Goal: Task Accomplishment & Management: Complete application form

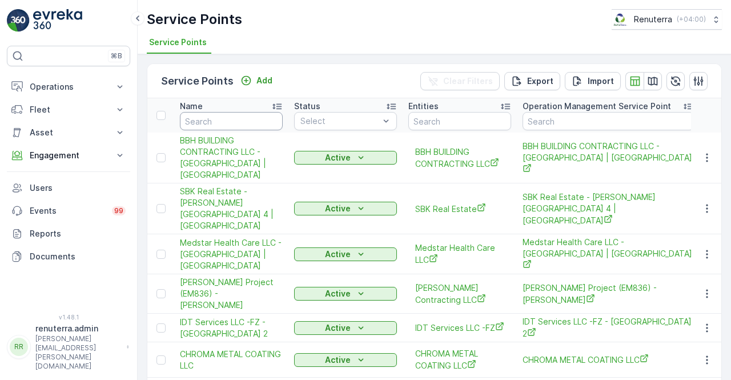
click at [228, 120] on input "text" at bounding box center [231, 121] width 103 height 18
type input "zahra"
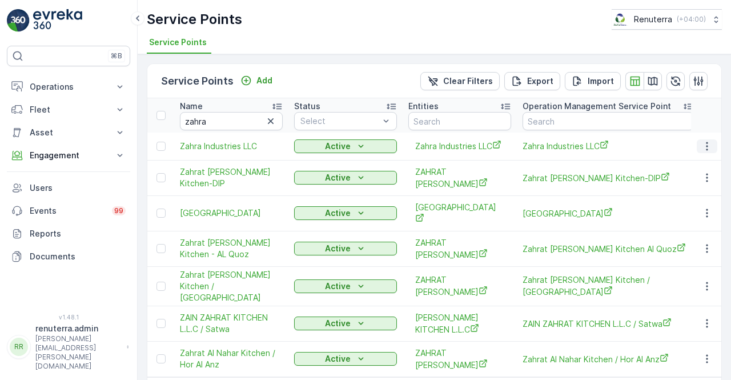
click at [700, 140] on button "button" at bounding box center [707, 146] width 21 height 14
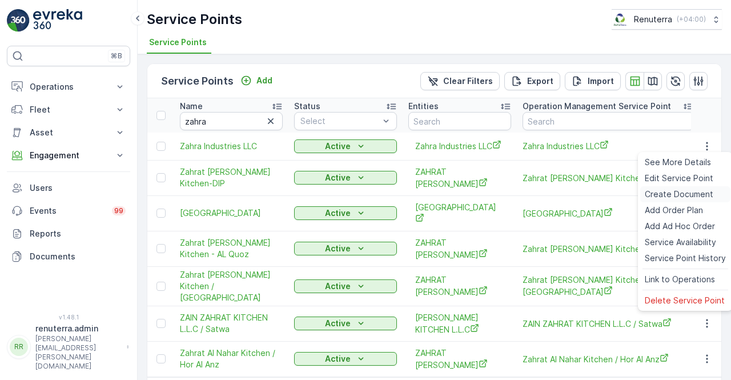
click at [661, 195] on span "Create Document" at bounding box center [679, 193] width 69 height 11
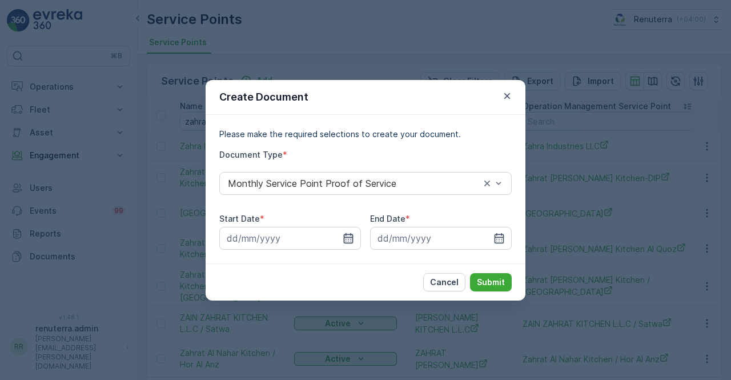
drag, startPoint x: 348, startPoint y: 238, endPoint x: 342, endPoint y: 238, distance: 6.3
click at [347, 238] on icon "button" at bounding box center [348, 237] width 11 height 11
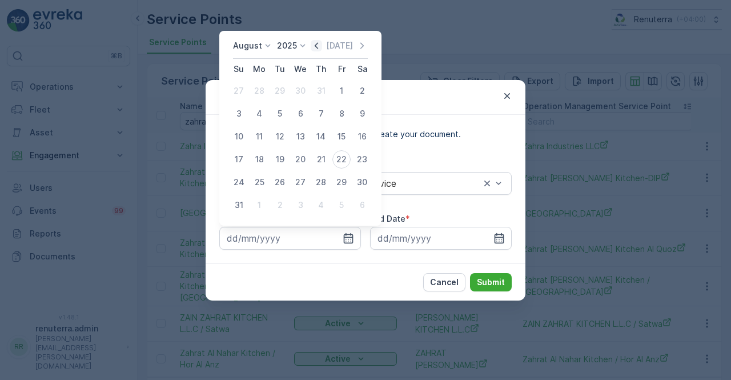
drag, startPoint x: 320, startPoint y: 41, endPoint x: 319, endPoint y: 72, distance: 31.4
click at [320, 41] on icon "button" at bounding box center [316, 45] width 11 height 11
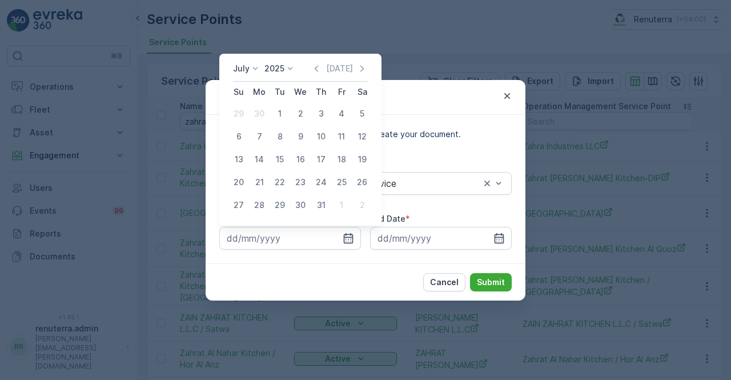
drag, startPoint x: 286, startPoint y: 118, endPoint x: 379, endPoint y: 223, distance: 140.0
click at [286, 119] on div "1" at bounding box center [280, 114] width 18 height 18
type input "[DATE]"
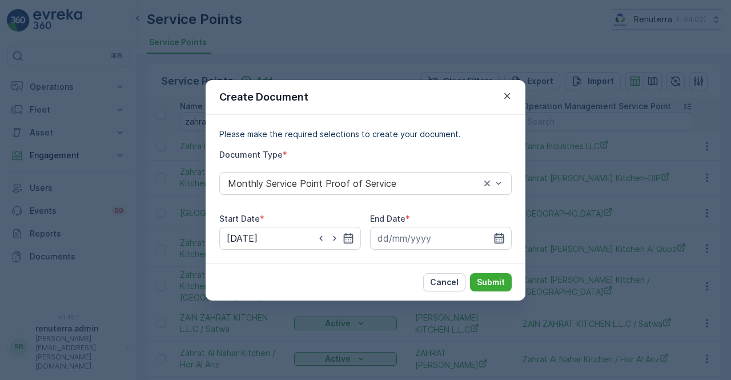
click at [496, 238] on icon "button" at bounding box center [498, 237] width 11 height 11
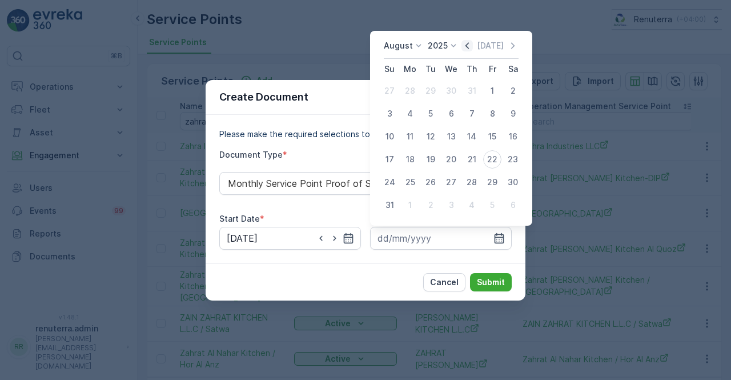
click at [470, 49] on icon "button" at bounding box center [466, 45] width 11 height 11
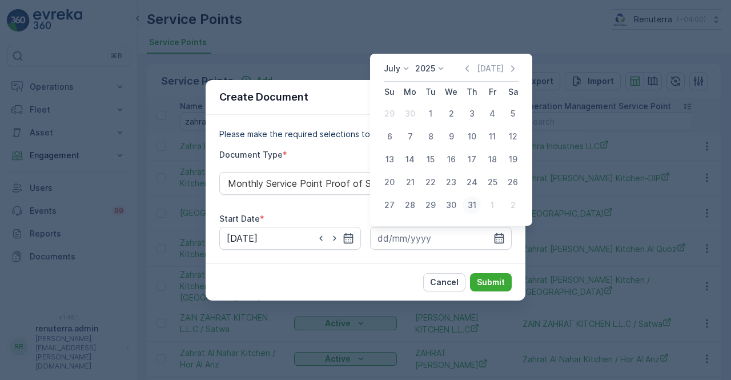
click at [469, 208] on div "31" at bounding box center [472, 205] width 18 height 18
type input "[DATE]"
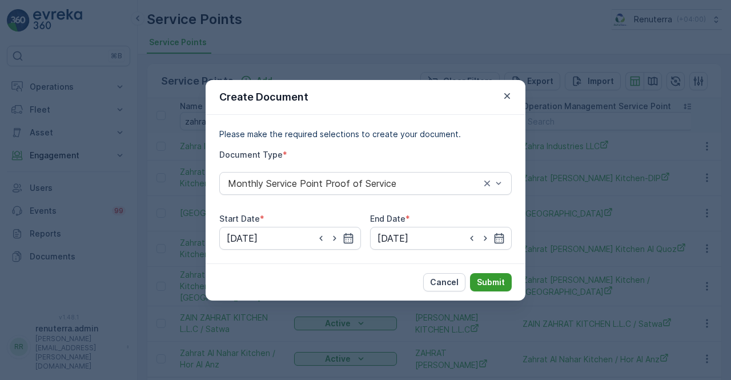
click at [493, 283] on p "Submit" at bounding box center [491, 281] width 28 height 11
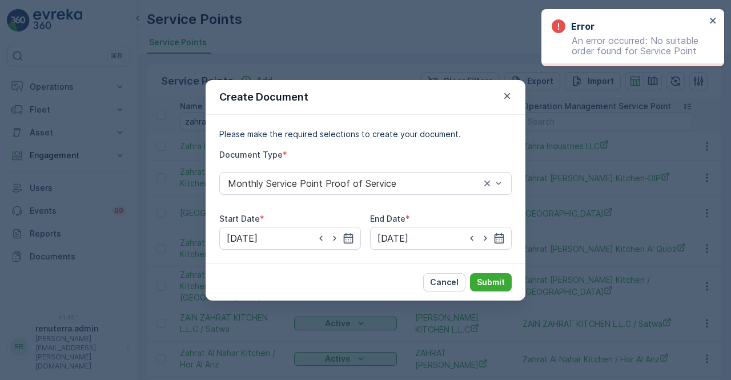
click at [719, 17] on div "Error An error occurred: No suitable order found for Service Point" at bounding box center [632, 37] width 183 height 57
click at [711, 21] on icon "close" at bounding box center [713, 20] width 8 height 9
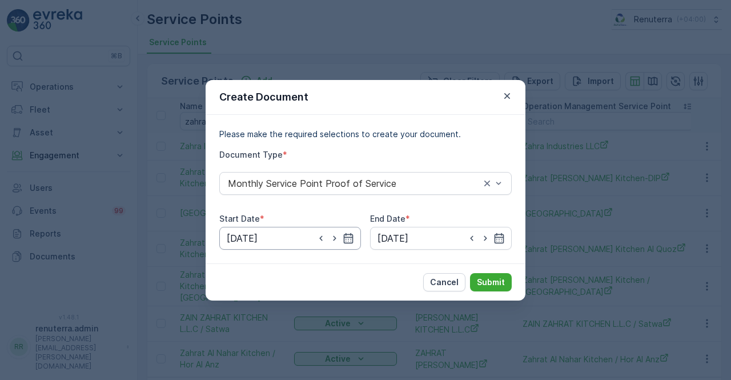
click at [354, 237] on input "[DATE]" at bounding box center [290, 238] width 142 height 23
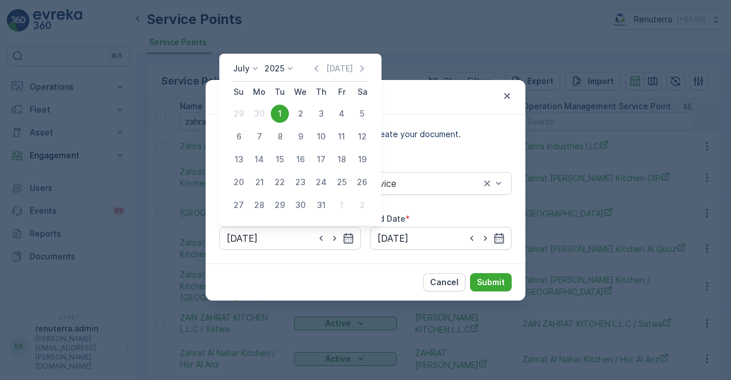
drag, startPoint x: 360, startPoint y: 65, endPoint x: 356, endPoint y: 69, distance: 6.5
click at [360, 67] on icon "button" at bounding box center [361, 68] width 11 height 11
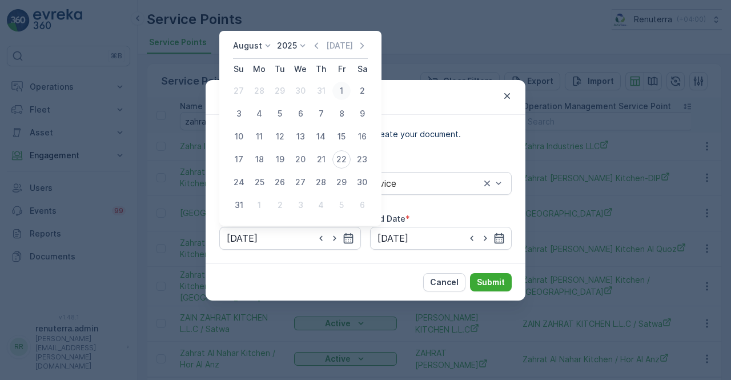
click at [342, 87] on div "1" at bounding box center [341, 91] width 18 height 18
type input "[DATE]"
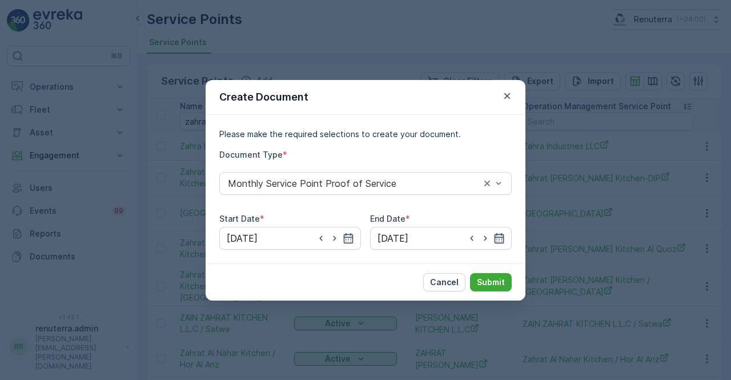
click at [499, 234] on icon "button" at bounding box center [498, 237] width 11 height 11
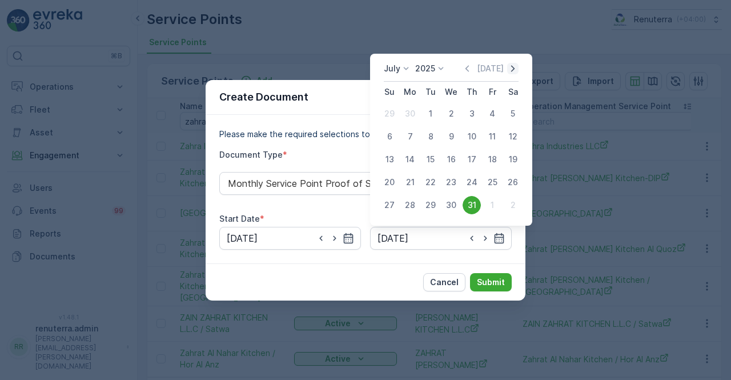
click at [512, 73] on icon "button" at bounding box center [512, 68] width 11 height 11
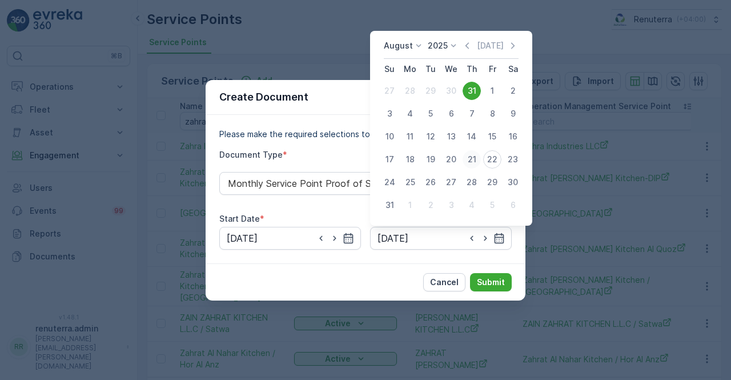
click at [469, 163] on div "21" at bounding box center [472, 159] width 18 height 18
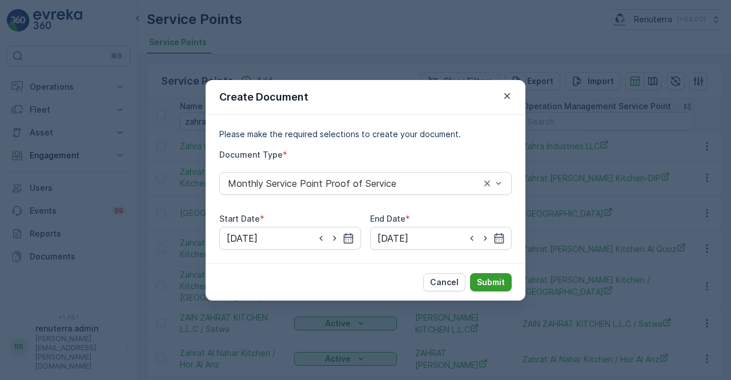
click at [490, 282] on p "Submit" at bounding box center [491, 281] width 28 height 11
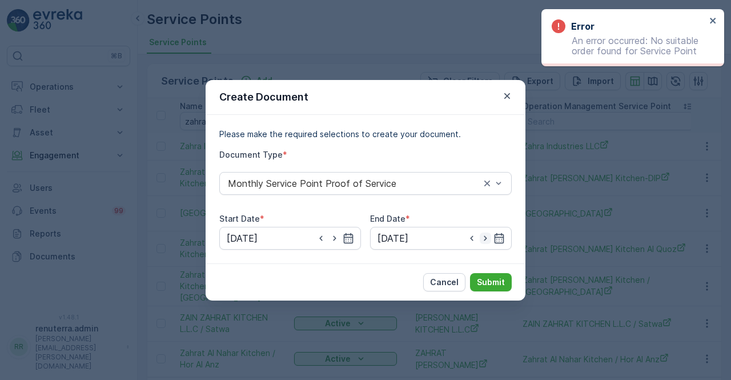
click at [490, 238] on icon "button" at bounding box center [485, 237] width 11 height 11
click at [495, 238] on icon "button" at bounding box center [500, 237] width 10 height 10
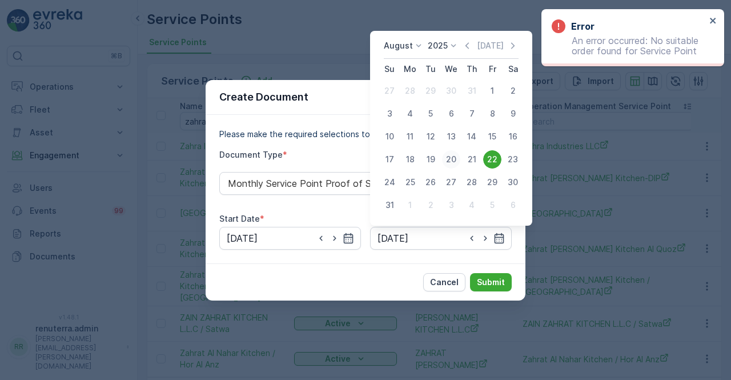
click at [449, 163] on div "20" at bounding box center [451, 159] width 18 height 18
type input "[DATE]"
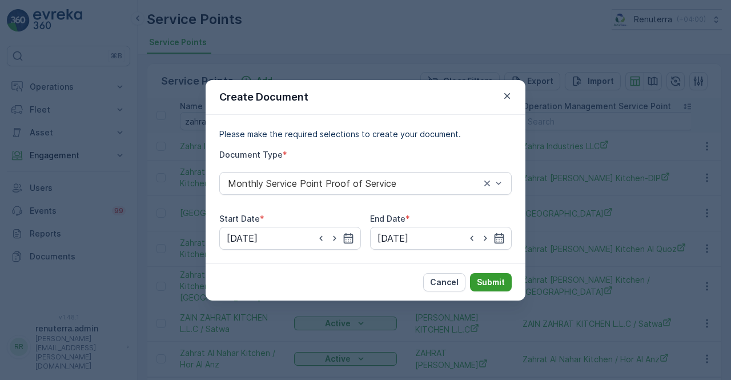
click at [487, 282] on p "Submit" at bounding box center [491, 281] width 28 height 11
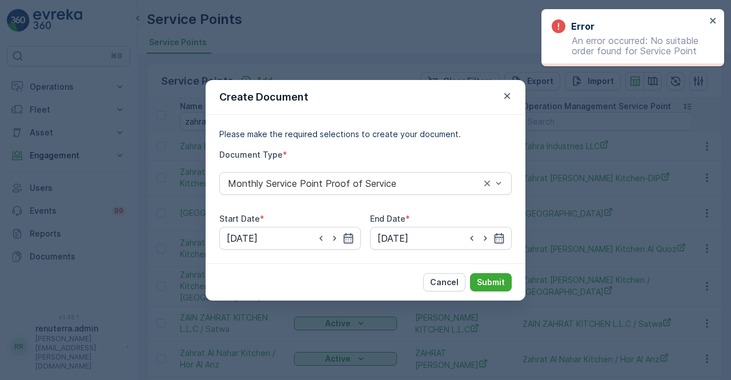
click at [506, 100] on icon "button" at bounding box center [506, 95] width 11 height 11
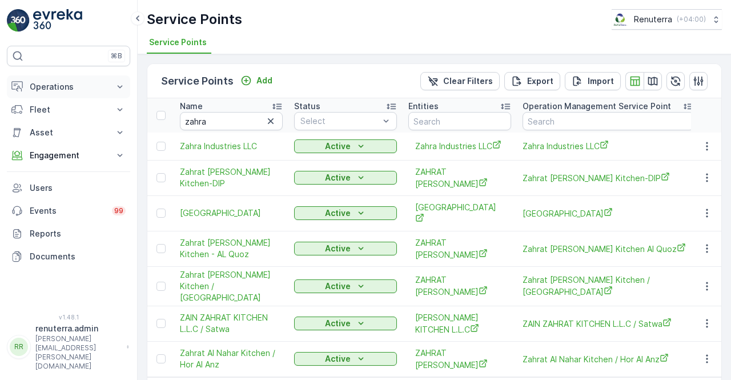
click at [111, 86] on button "Operations" at bounding box center [68, 86] width 123 height 23
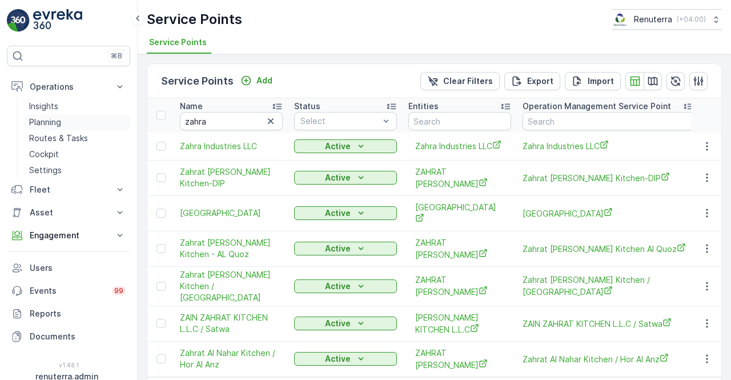
click at [58, 122] on p "Planning" at bounding box center [45, 122] width 32 height 11
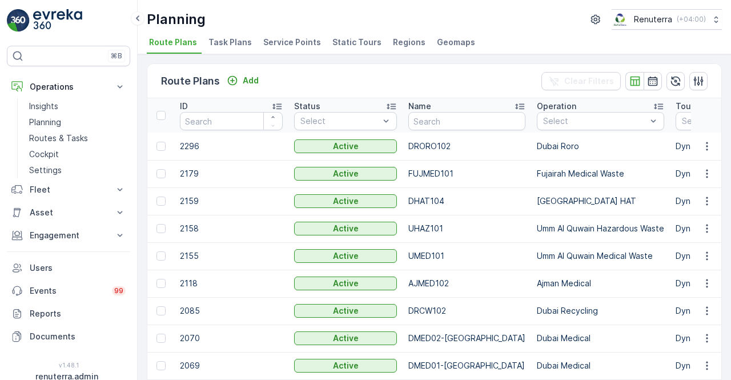
click at [288, 42] on span "Service Points" at bounding box center [292, 42] width 58 height 11
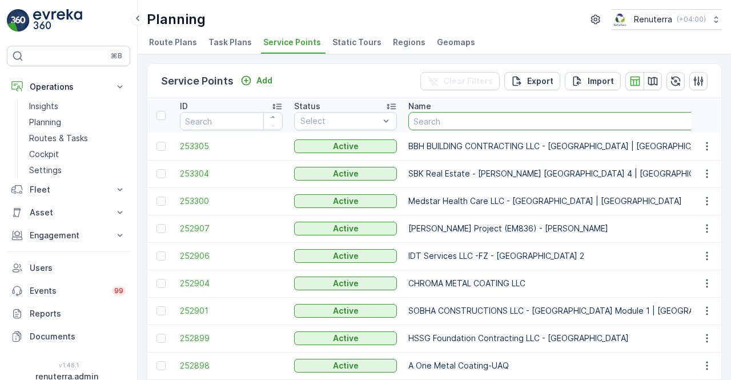
click at [427, 118] on input "text" at bounding box center [573, 121] width 330 height 18
type input "zahra"
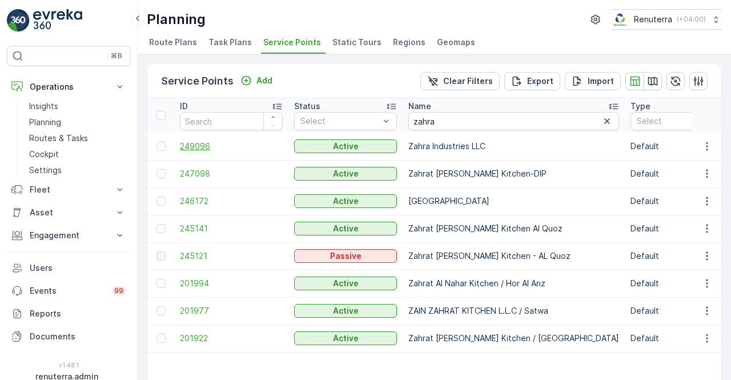
click at [193, 148] on span "249096" at bounding box center [231, 146] width 103 height 11
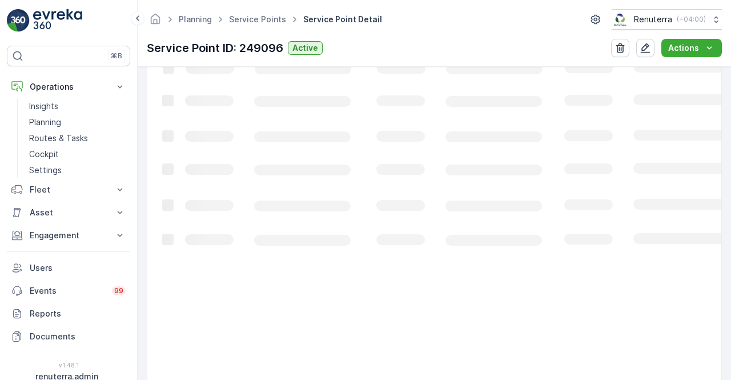
scroll to position [286, 0]
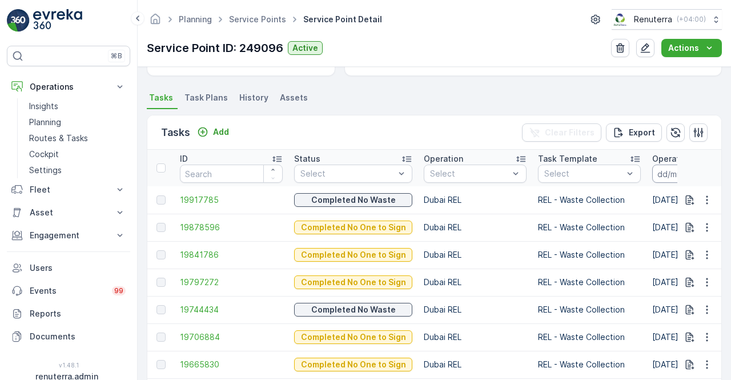
click at [659, 175] on input at bounding box center [691, 173] width 78 height 18
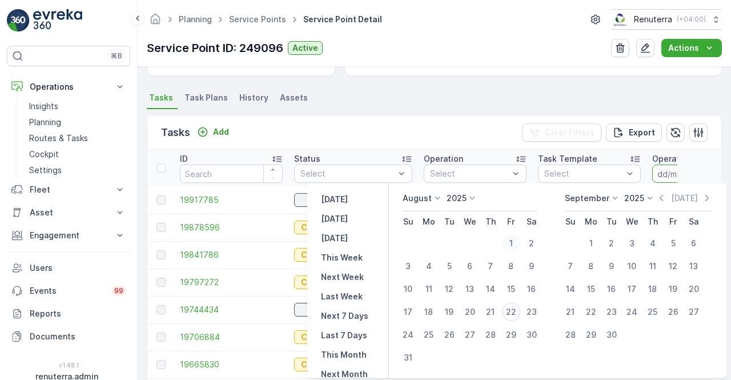
click at [516, 247] on div "1" at bounding box center [511, 243] width 18 height 18
type input "[DATE]"
click at [479, 311] on div "20" at bounding box center [470, 312] width 18 height 18
type input "[DATE]"
click at [479, 311] on td "Dubai REL" at bounding box center [475, 309] width 114 height 27
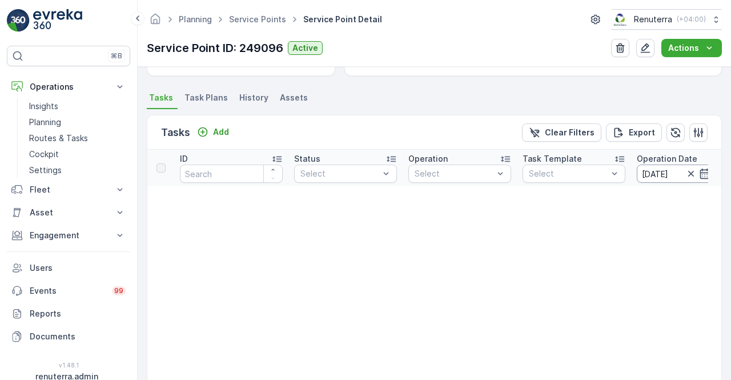
drag, startPoint x: 703, startPoint y: 174, endPoint x: 695, endPoint y: 179, distance: 9.2
click at [701, 175] on icon "button" at bounding box center [704, 173] width 11 height 11
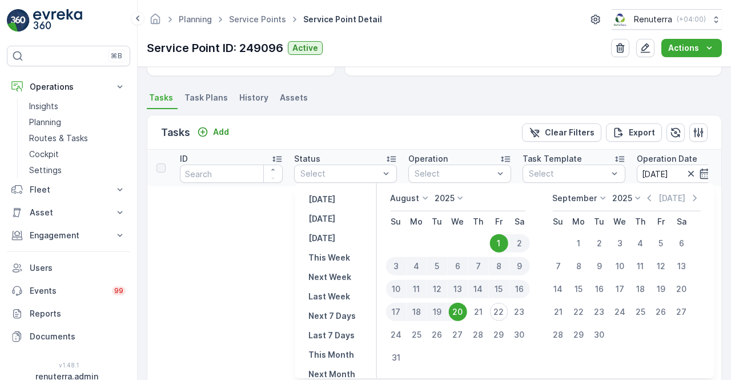
click at [461, 315] on div "20" at bounding box center [457, 312] width 18 height 18
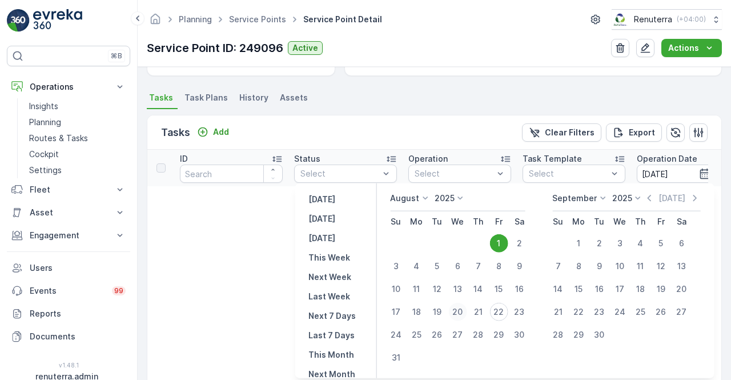
click at [461, 315] on div "20" at bounding box center [457, 312] width 18 height 18
type input "[DATE]"
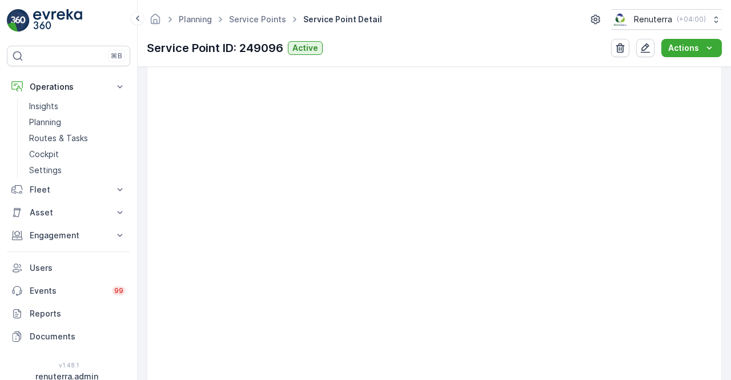
scroll to position [571, 0]
click at [62, 235] on p "Engagement" at bounding box center [69, 235] width 78 height 11
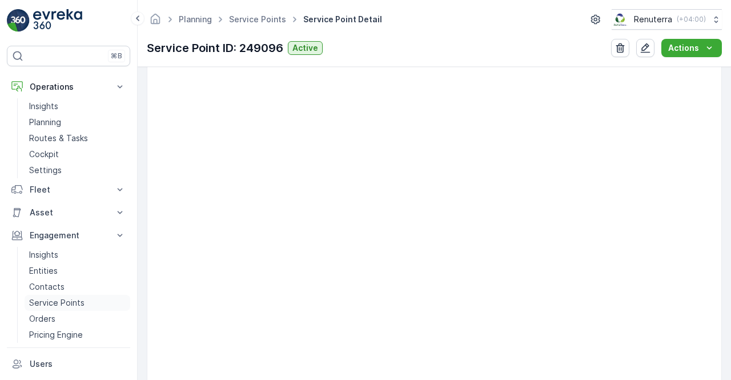
click at [56, 301] on p "Service Points" at bounding box center [56, 302] width 55 height 11
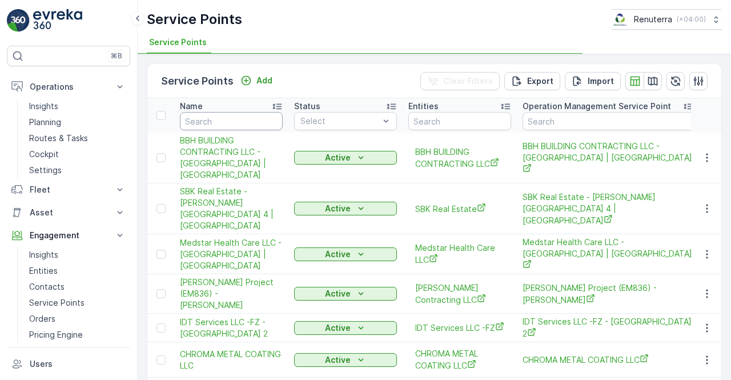
click at [214, 118] on input "text" at bounding box center [231, 121] width 103 height 18
click at [214, 119] on input "za" at bounding box center [231, 121] width 103 height 18
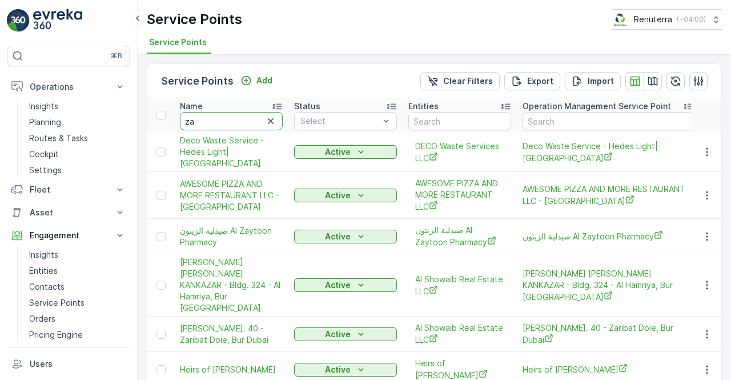
click at [214, 119] on input "za" at bounding box center [231, 121] width 103 height 18
type input "zahra"
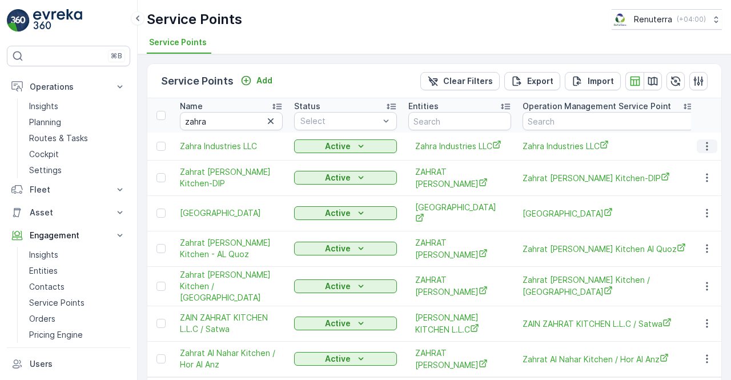
click at [697, 144] on button "button" at bounding box center [707, 146] width 21 height 14
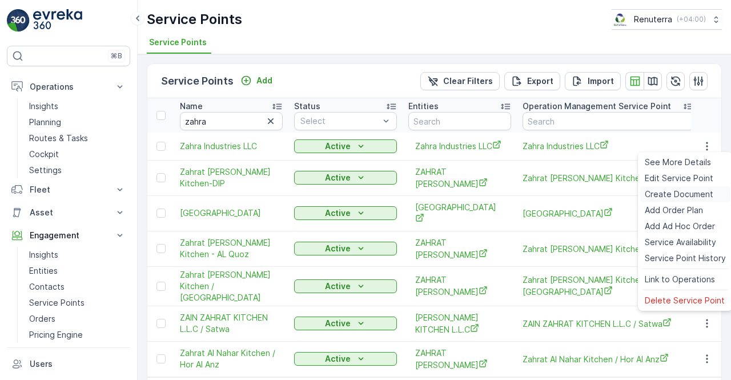
click at [667, 192] on span "Create Document" at bounding box center [679, 193] width 69 height 11
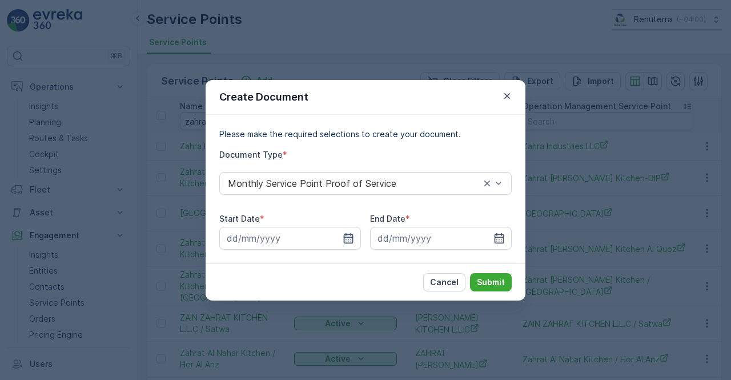
click at [352, 240] on icon "button" at bounding box center [348, 237] width 11 height 11
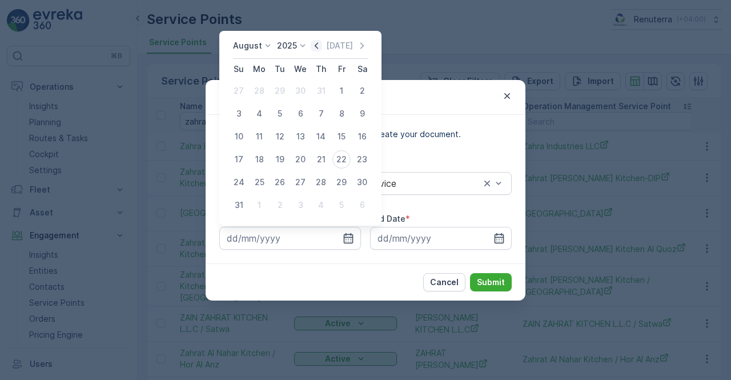
click at [316, 47] on icon "button" at bounding box center [316, 45] width 11 height 11
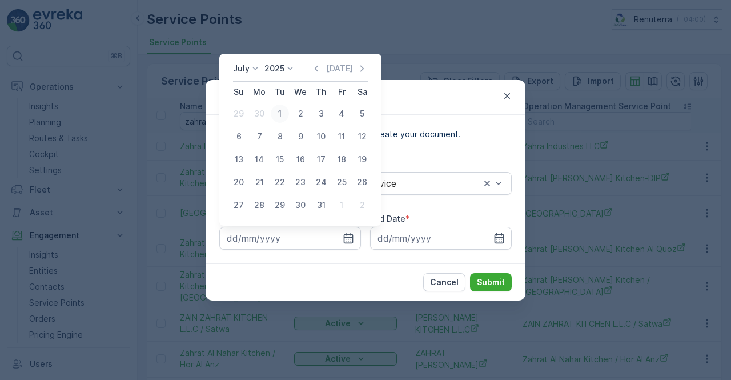
click at [279, 118] on div "1" at bounding box center [280, 114] width 18 height 18
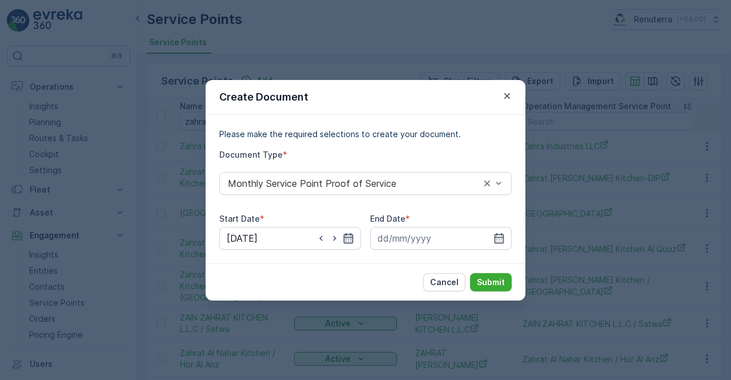
click at [344, 233] on icon "button" at bounding box center [348, 237] width 11 height 11
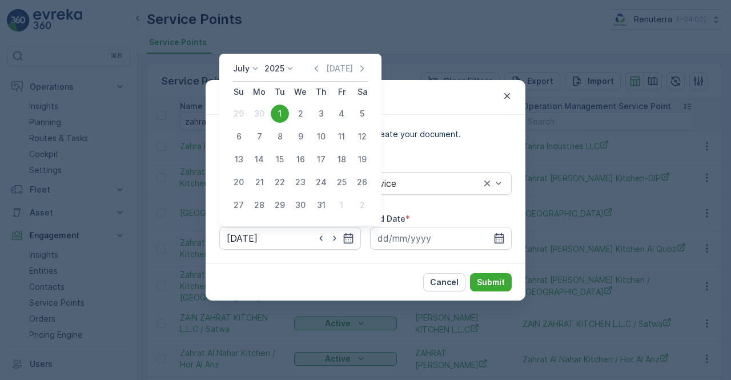
click at [362, 67] on icon "button" at bounding box center [361, 68] width 11 height 11
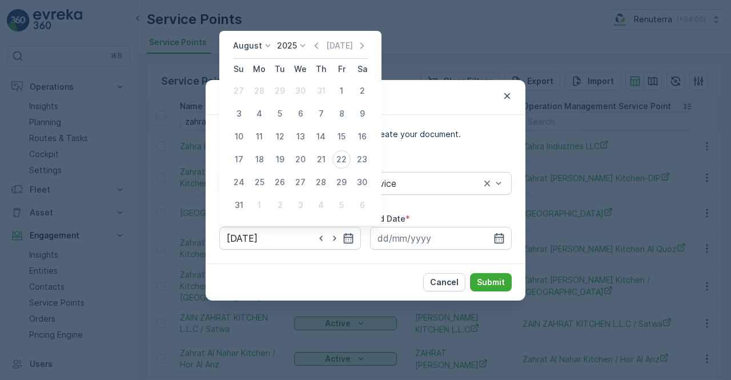
click at [339, 92] on div "1" at bounding box center [341, 91] width 18 height 18
type input "[DATE]"
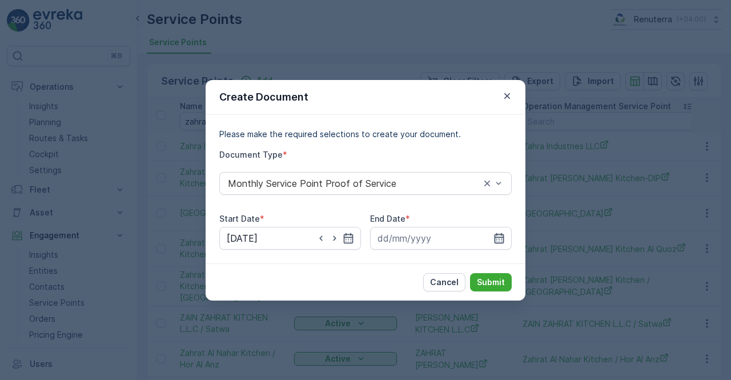
click at [495, 239] on icon "button" at bounding box center [500, 237] width 10 height 10
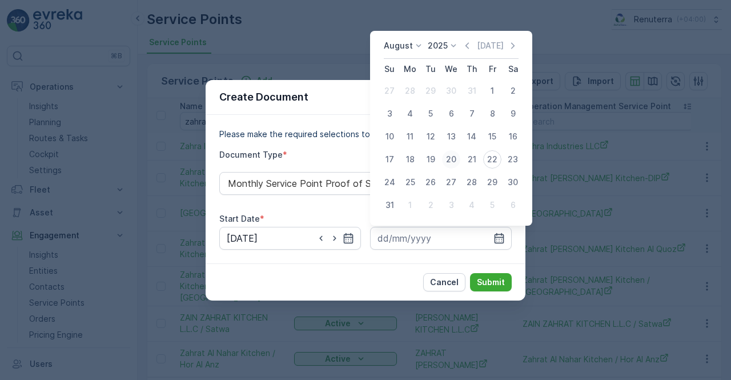
click at [452, 159] on div "20" at bounding box center [451, 159] width 18 height 18
type input "[DATE]"
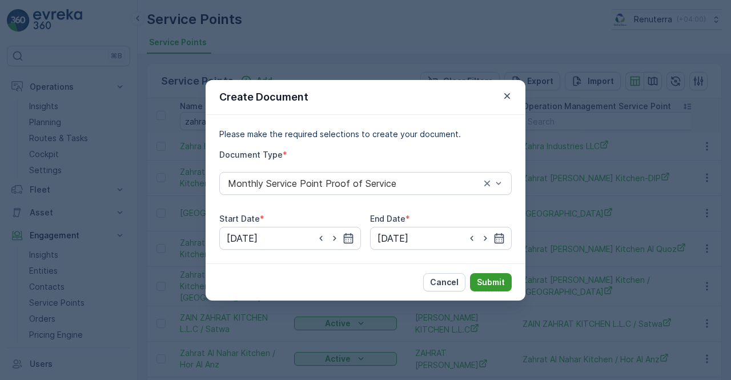
click at [485, 288] on button "Submit" at bounding box center [491, 282] width 42 height 18
click at [495, 282] on p "Submit" at bounding box center [491, 281] width 28 height 11
click at [511, 94] on icon "button" at bounding box center [506, 95] width 11 height 11
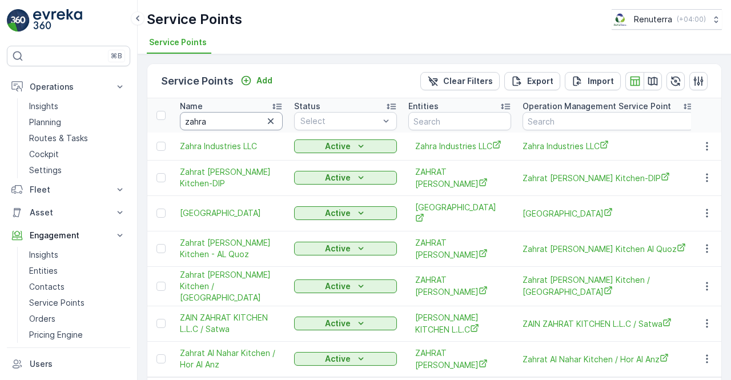
click at [219, 121] on input "zahra" at bounding box center [231, 121] width 103 height 18
type input "z"
type input "noor al"
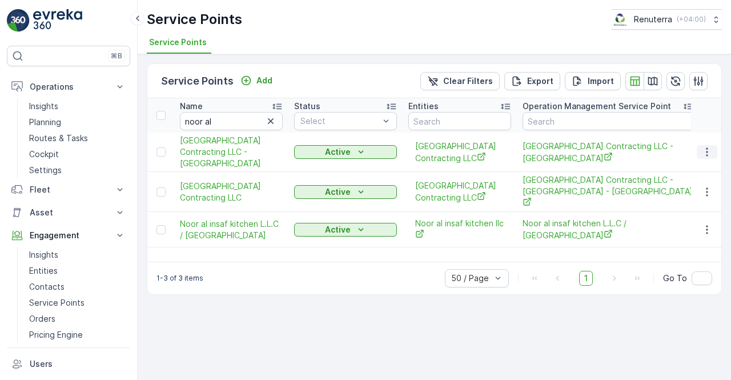
click at [699, 147] on button "button" at bounding box center [707, 152] width 21 height 14
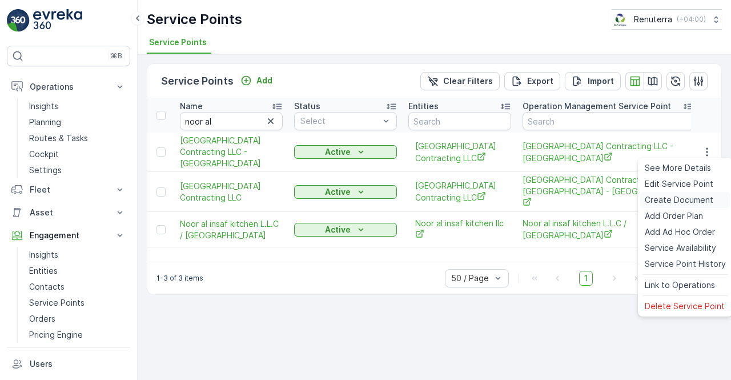
click at [675, 199] on span "Create Document" at bounding box center [679, 199] width 69 height 11
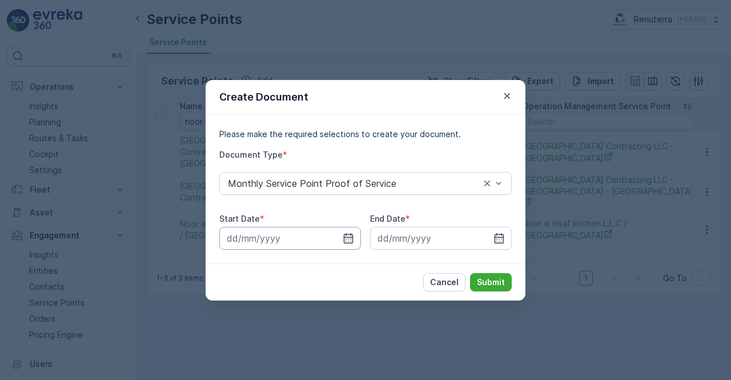
click at [355, 238] on input at bounding box center [290, 238] width 142 height 23
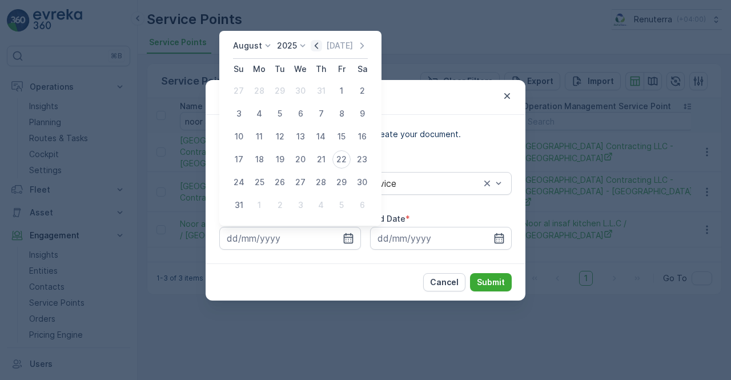
click at [322, 50] on icon "button" at bounding box center [316, 45] width 11 height 11
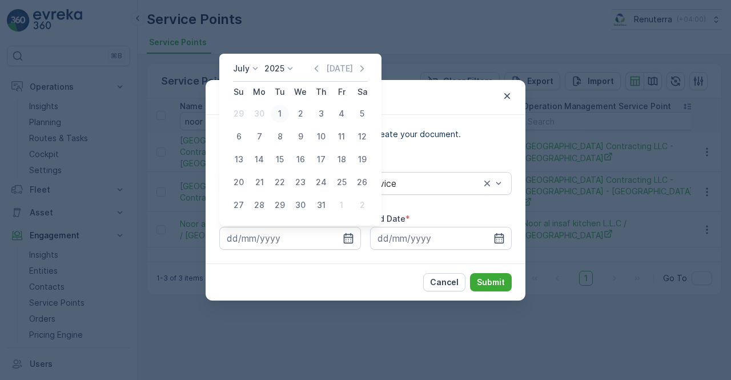
click at [283, 110] on div "1" at bounding box center [280, 114] width 18 height 18
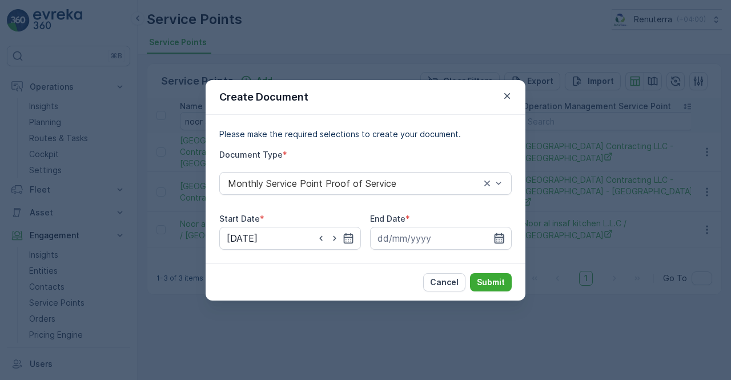
click at [503, 237] on icon "button" at bounding box center [500, 237] width 10 height 10
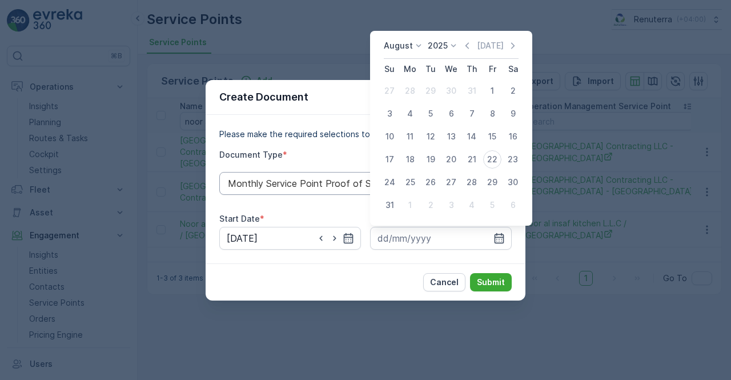
drag, startPoint x: 339, startPoint y: 158, endPoint x: 340, endPoint y: 182, distance: 23.4
click at [339, 160] on div "Document Type *" at bounding box center [365, 154] width 292 height 11
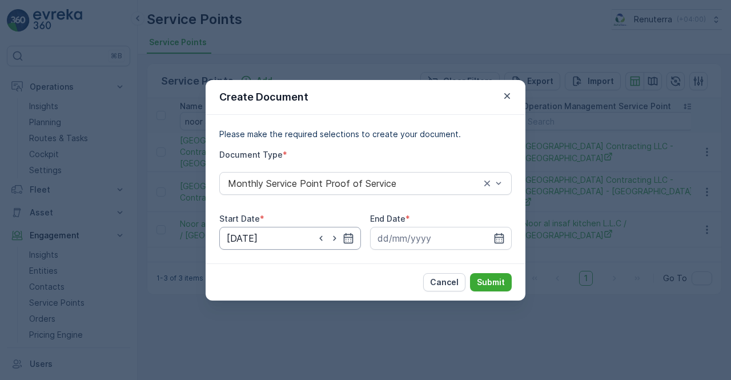
click at [347, 231] on input "[DATE]" at bounding box center [290, 238] width 142 height 23
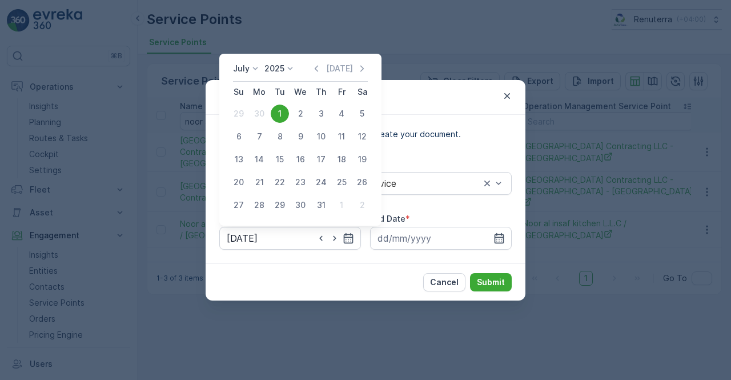
click at [366, 71] on icon "button" at bounding box center [361, 68] width 11 height 11
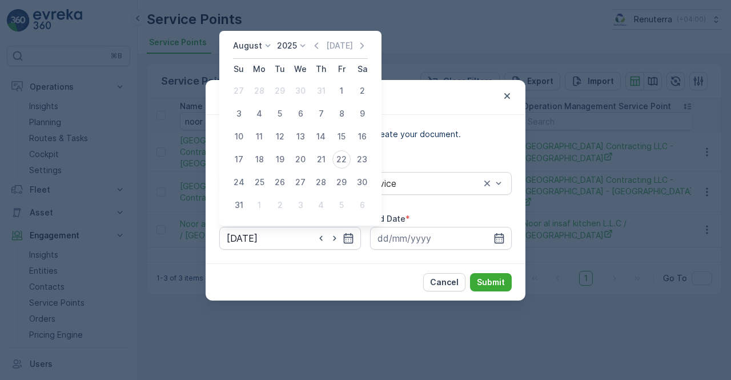
drag, startPoint x: 339, startPoint y: 88, endPoint x: 350, endPoint y: 89, distance: 11.4
click at [344, 88] on div "1" at bounding box center [341, 91] width 18 height 18
type input "[DATE]"
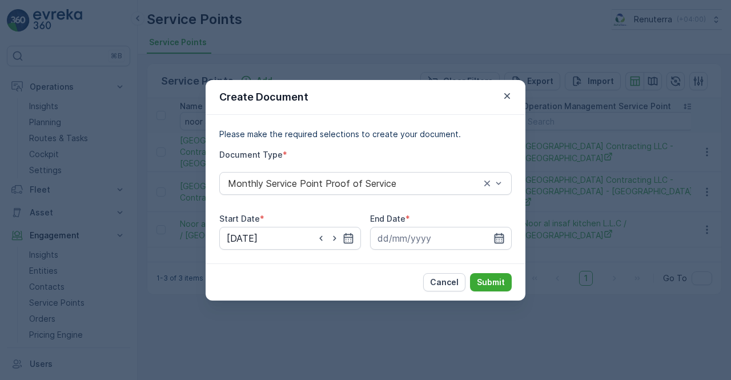
click at [497, 234] on icon "button" at bounding box center [498, 237] width 11 height 11
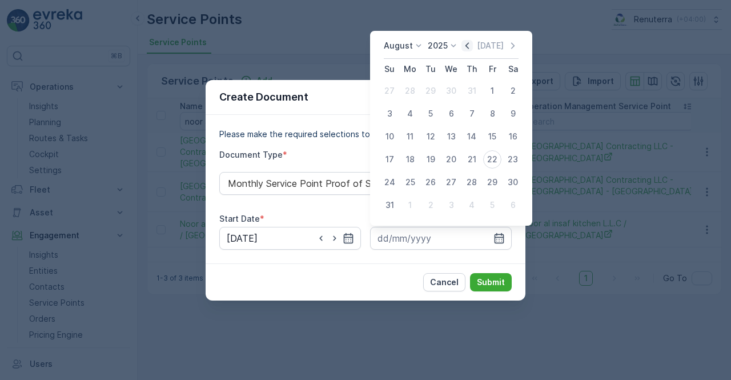
click at [469, 46] on icon "button" at bounding box center [466, 45] width 3 height 6
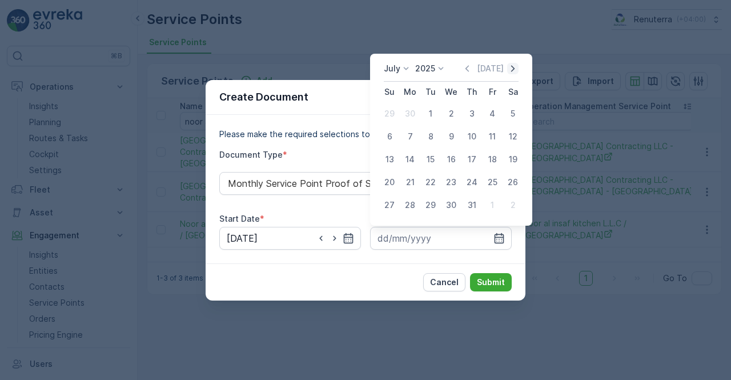
click at [512, 75] on div "[DATE] [DATE]" at bounding box center [451, 72] width 135 height 19
click at [407, 184] on div "21" at bounding box center [410, 182] width 18 height 18
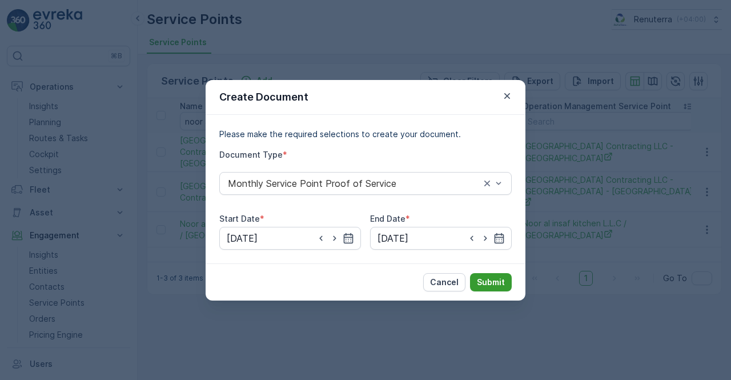
click at [484, 280] on p "Submit" at bounding box center [491, 281] width 28 height 11
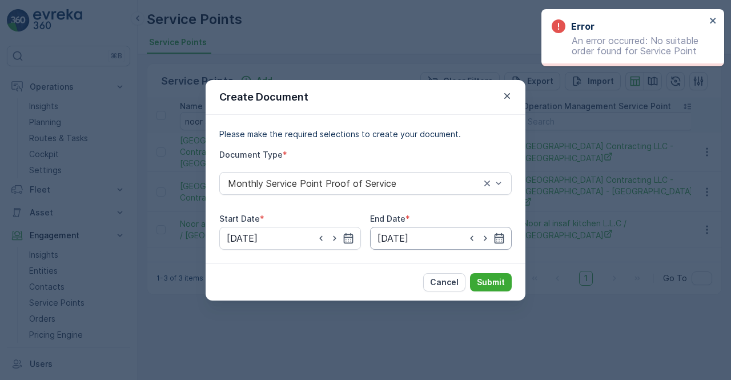
click at [508, 242] on input "[DATE]" at bounding box center [441, 238] width 142 height 23
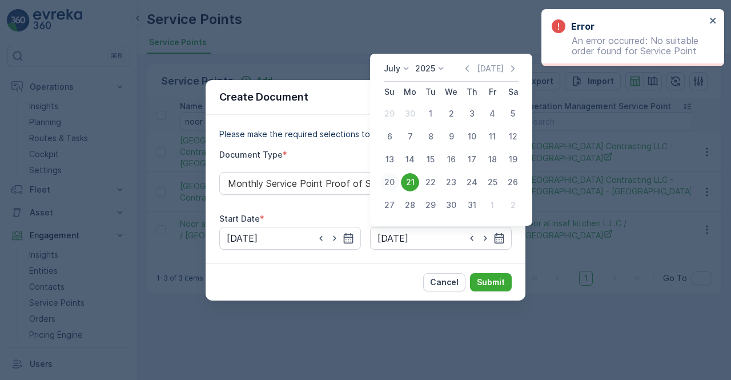
click at [384, 189] on div "20" at bounding box center [389, 182] width 18 height 18
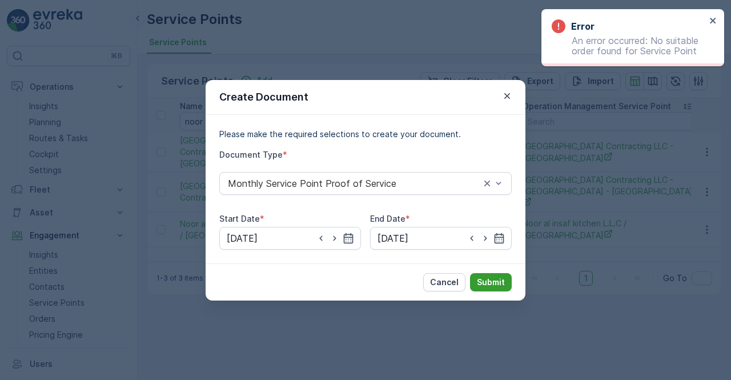
click at [486, 274] on button "Submit" at bounding box center [491, 282] width 42 height 18
click at [499, 241] on icon "button" at bounding box center [498, 237] width 11 height 11
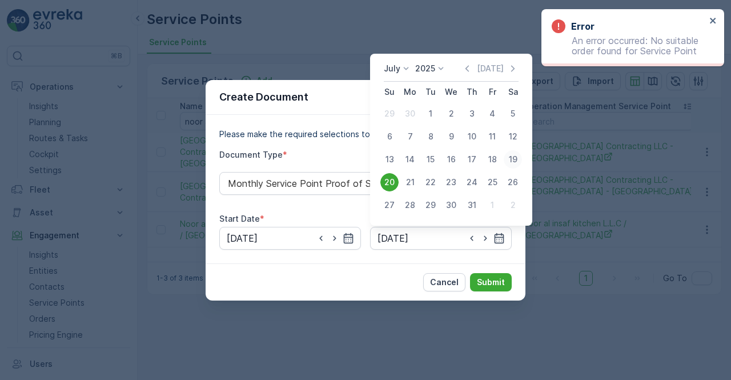
click at [512, 155] on div "19" at bounding box center [513, 159] width 18 height 18
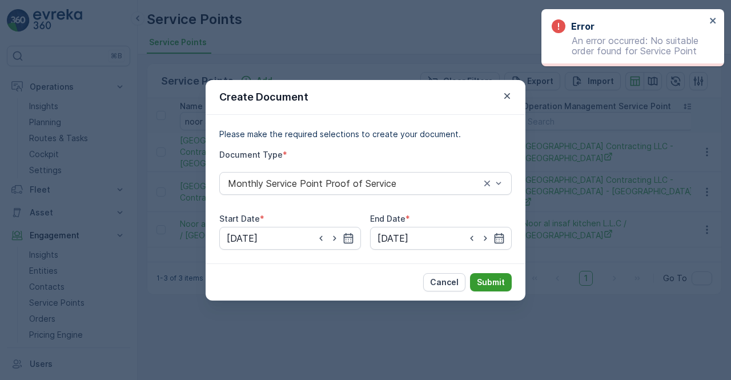
click at [498, 274] on button "Submit" at bounding box center [491, 282] width 42 height 18
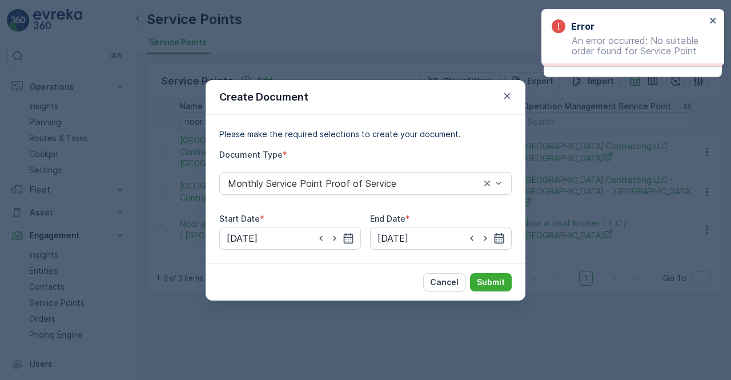
click at [502, 238] on icon "button" at bounding box center [498, 237] width 11 height 11
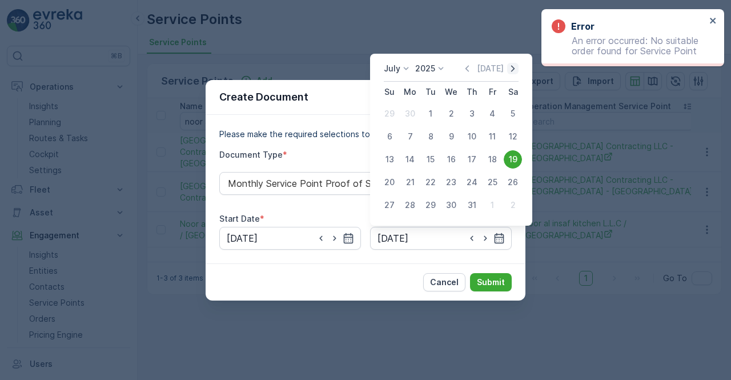
click at [515, 72] on icon "button" at bounding box center [512, 68] width 11 height 11
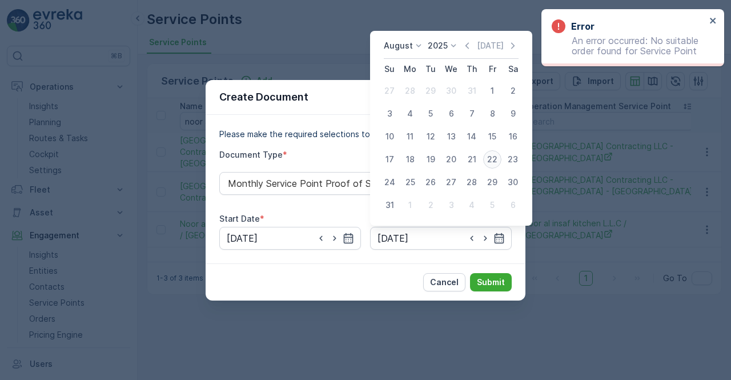
click at [493, 161] on div "22" at bounding box center [492, 159] width 18 height 18
type input "[DATE]"
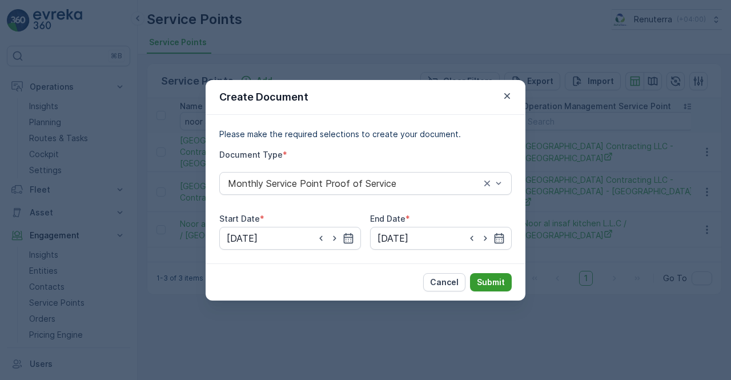
click at [487, 282] on p "Submit" at bounding box center [491, 281] width 28 height 11
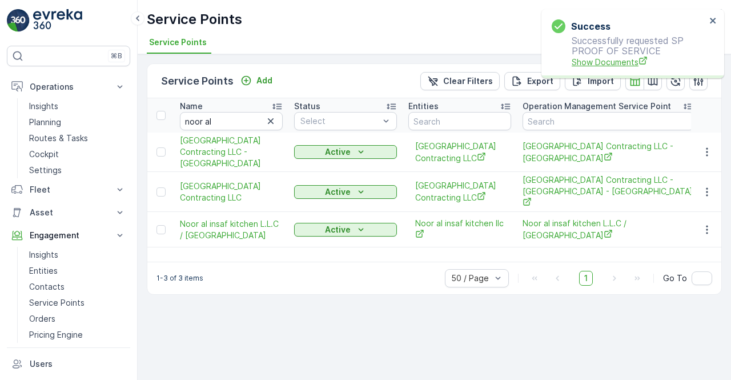
click at [604, 67] on span "Show Documents" at bounding box center [639, 62] width 134 height 12
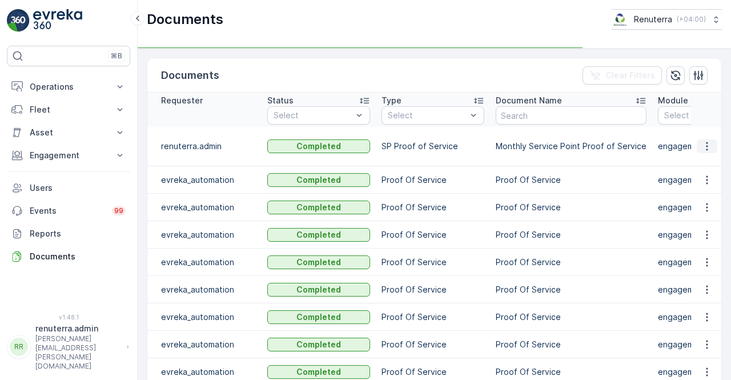
click at [706, 148] on icon "button" at bounding box center [706, 146] width 11 height 11
click at [704, 161] on td at bounding box center [706, 146] width 31 height 39
click at [704, 150] on icon "button" at bounding box center [706, 146] width 11 height 11
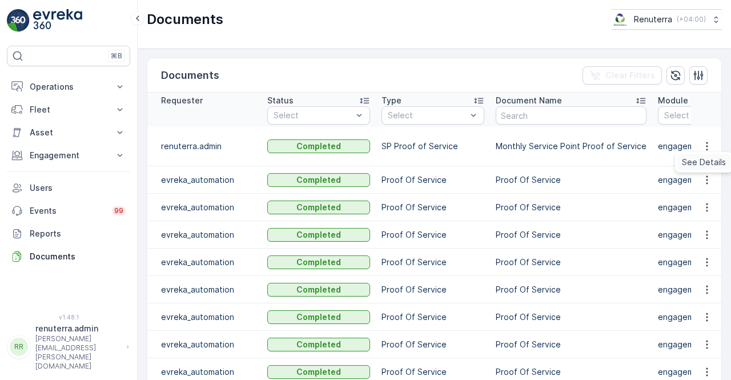
click at [704, 163] on span "See Details" at bounding box center [704, 161] width 44 height 11
